Goal: Task Accomplishment & Management: Complete application form

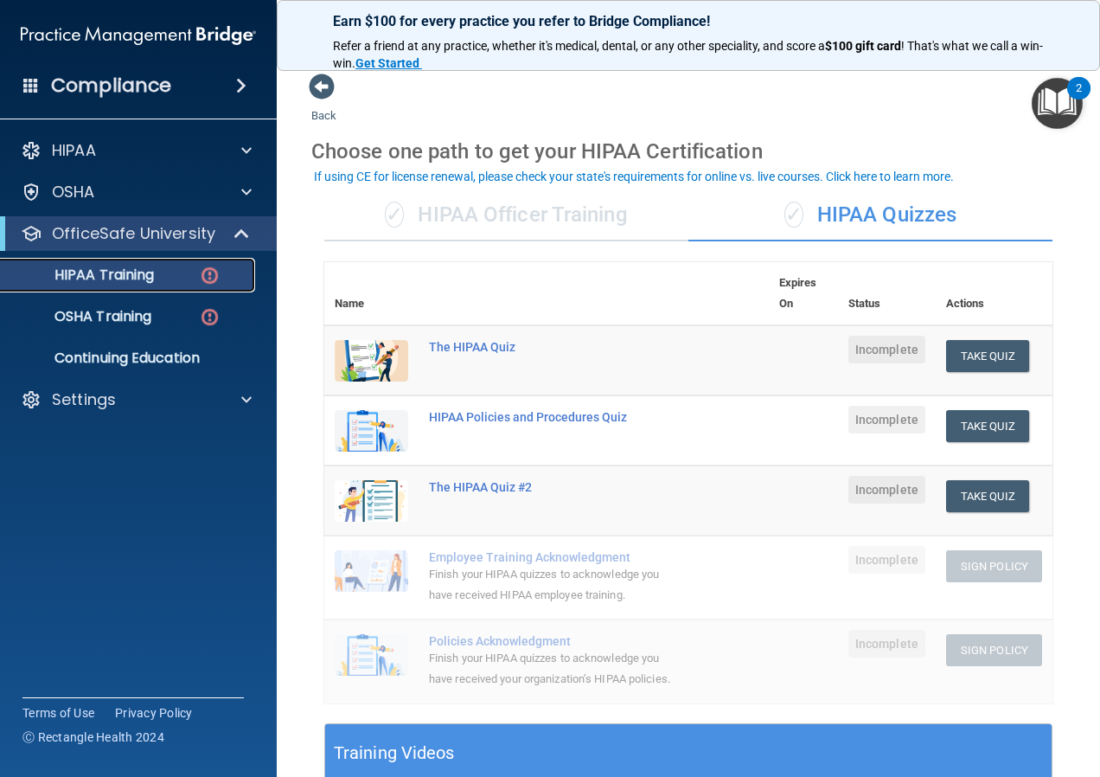
click at [122, 280] on p "HIPAA Training" at bounding box center [82, 274] width 143 height 17
click at [991, 493] on button "Take Quiz" at bounding box center [987, 496] width 83 height 32
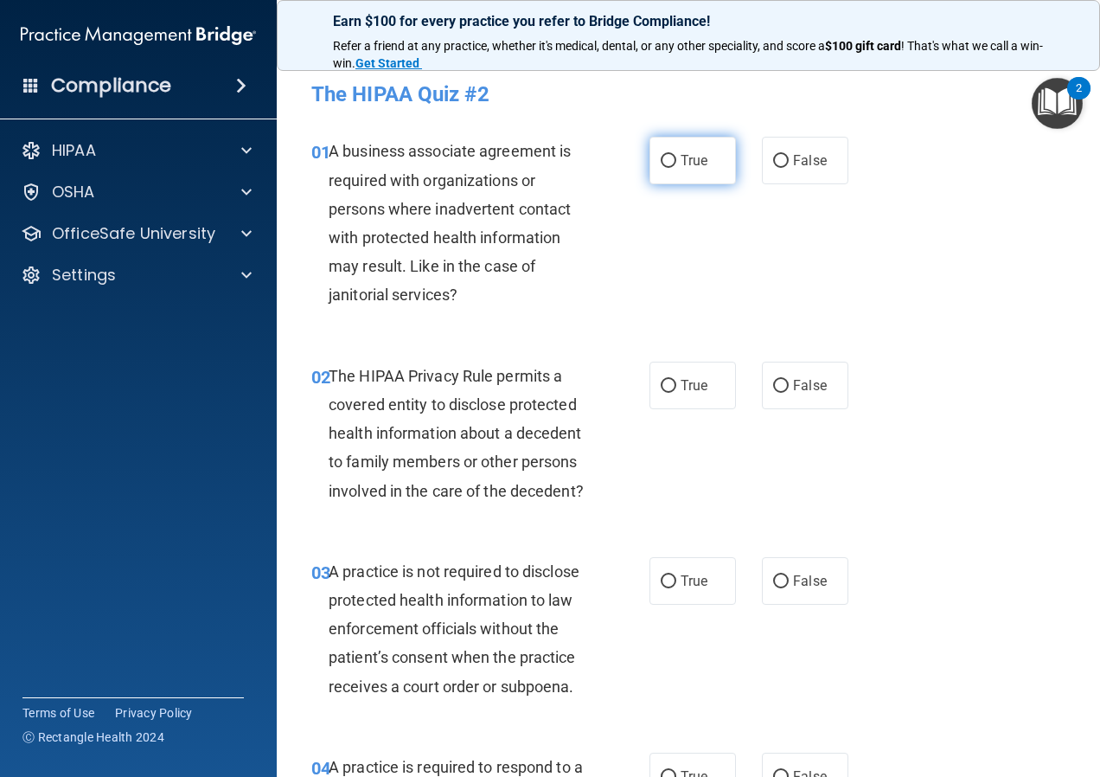
click at [689, 163] on span "True" at bounding box center [694, 160] width 27 height 16
click at [676, 163] on input "True" at bounding box center [669, 161] width 16 height 13
radio input "true"
click at [661, 392] on input "True" at bounding box center [669, 386] width 16 height 13
radio input "true"
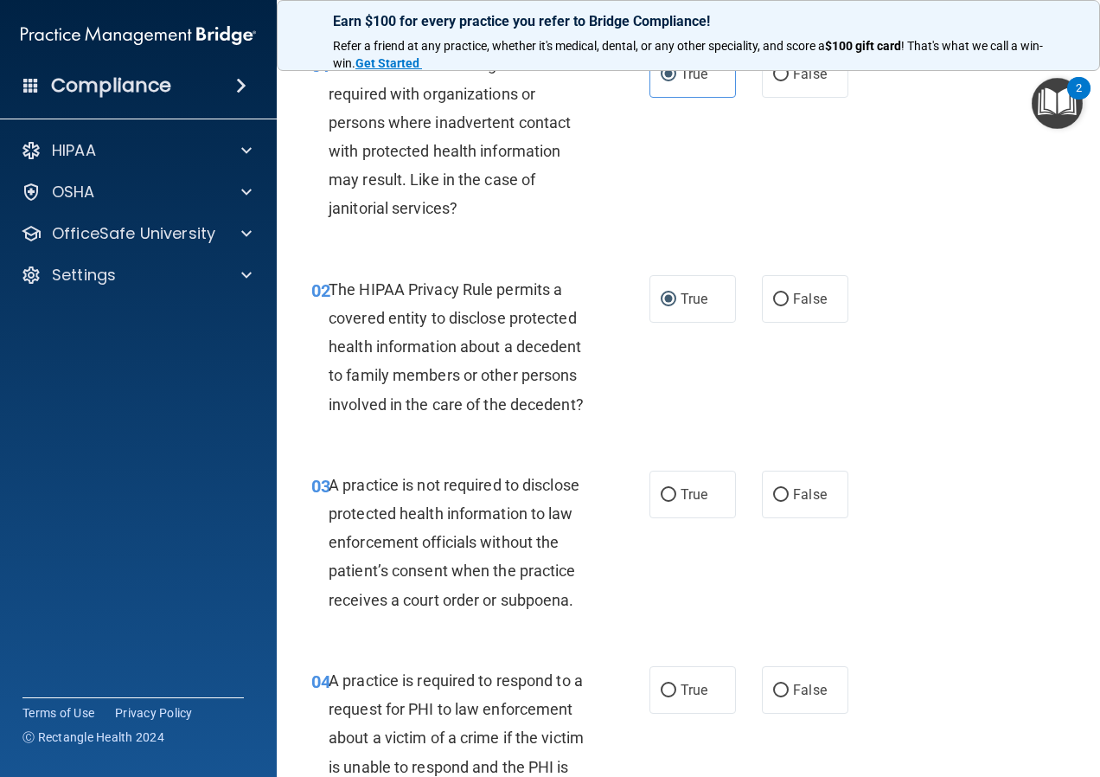
scroll to position [173, 0]
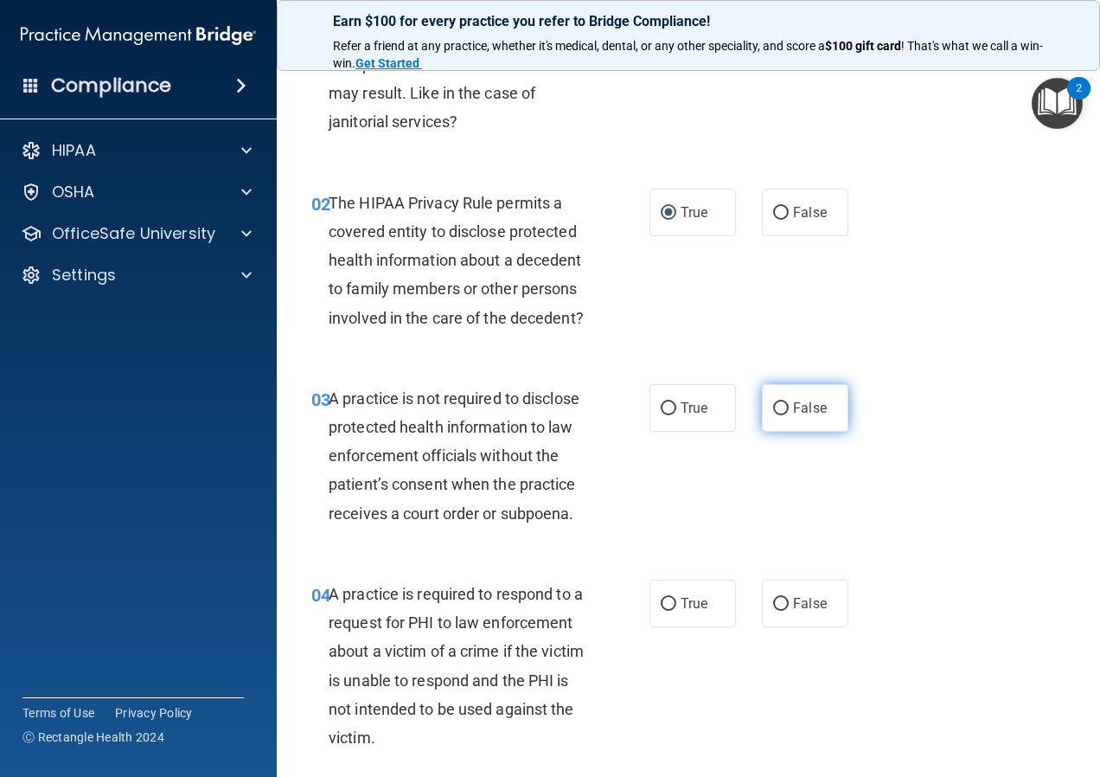
click at [794, 416] on span "False" at bounding box center [810, 408] width 34 height 16
click at [789, 415] on input "False" at bounding box center [781, 408] width 16 height 13
radio input "true"
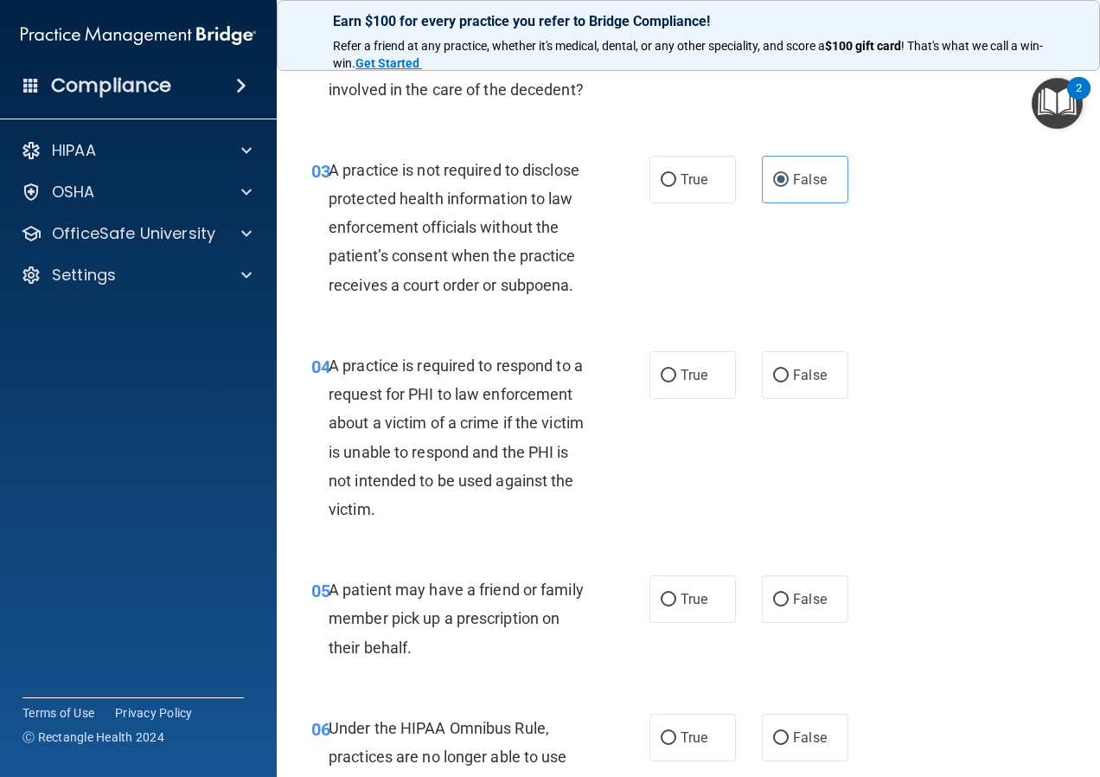
scroll to position [432, 0]
